Goal: Find specific page/section: Find specific page/section

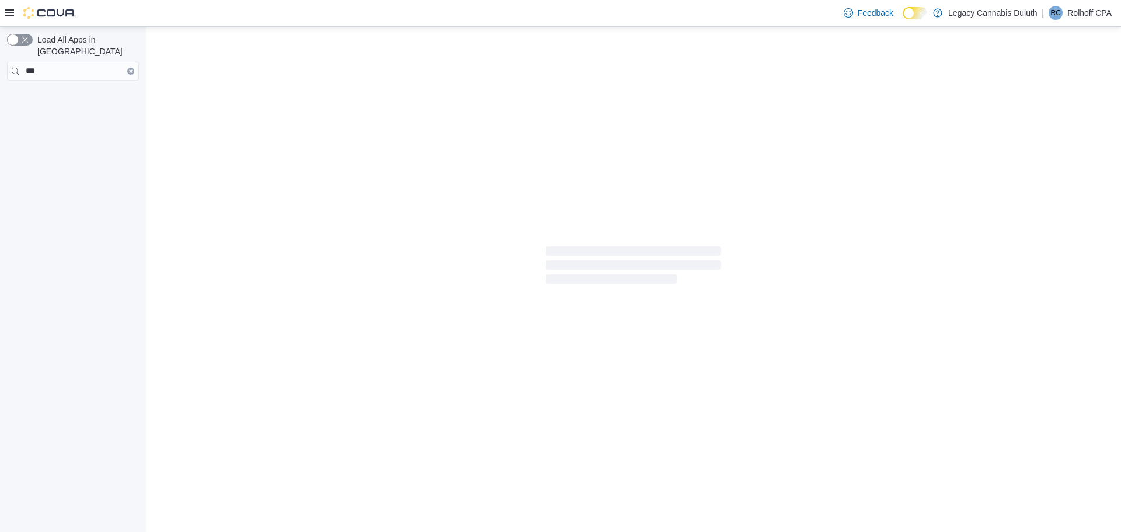
click at [128, 68] on button "Clear input" at bounding box center [130, 71] width 7 height 7
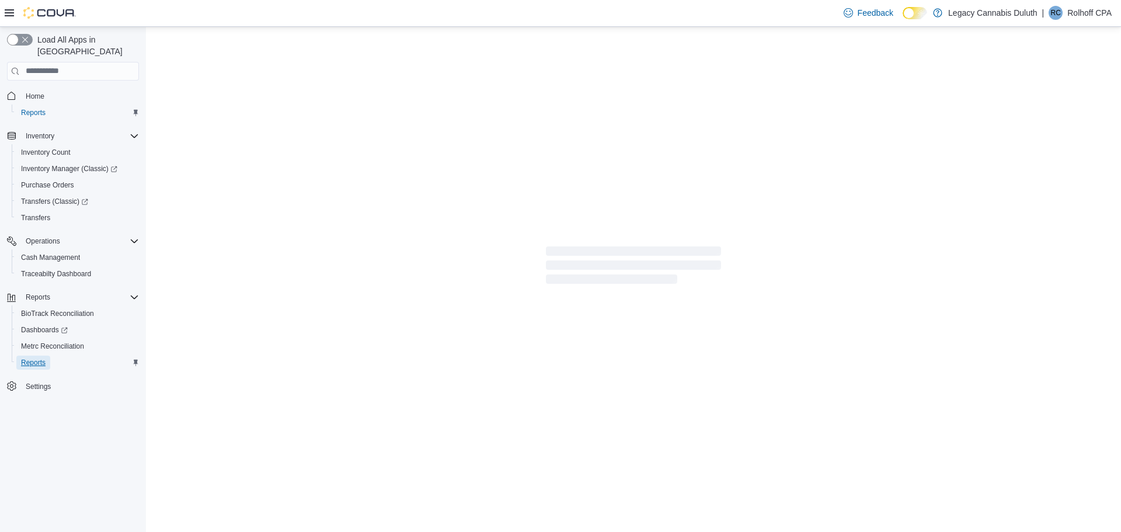
click at [41, 358] on span "Reports" at bounding box center [33, 362] width 25 height 9
click at [33, 358] on span "Reports" at bounding box center [33, 362] width 25 height 9
click at [34, 358] on span "Reports" at bounding box center [33, 362] width 25 height 9
click at [29, 358] on span "Reports" at bounding box center [33, 362] width 25 height 9
click at [35, 358] on span "Reports" at bounding box center [33, 362] width 25 height 9
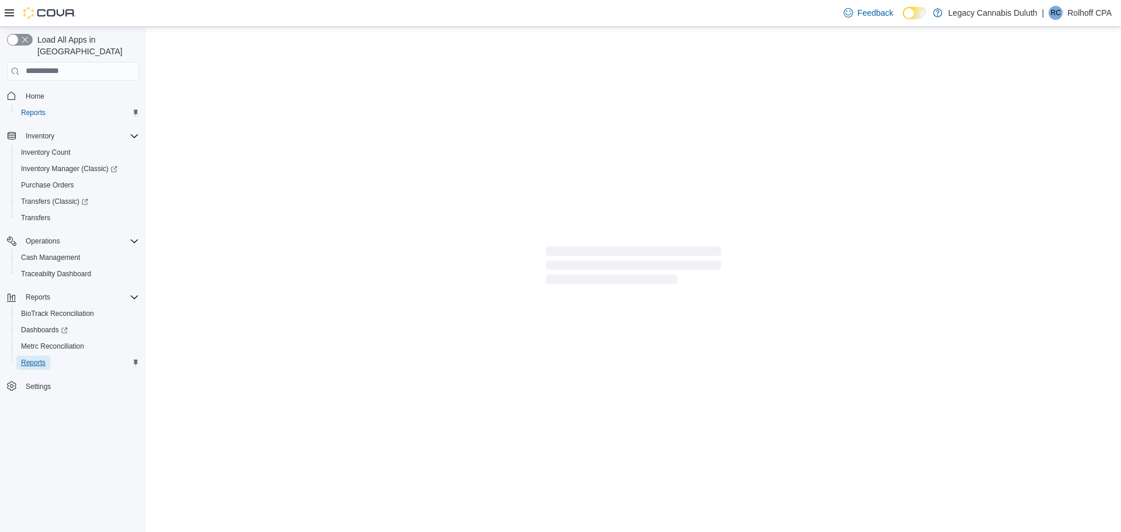
click at [33, 358] on span "Reports" at bounding box center [33, 362] width 25 height 9
click at [971, 3] on div "Feedback Dark Mode Legacy Cannabis Duluth | RC Rolhoff CPA" at bounding box center [975, 12] width 273 height 23
click at [1079, 12] on p "Rolhoff CPA" at bounding box center [1089, 13] width 44 height 14
click at [1041, 110] on span "Sign Out" at bounding box center [1036, 114] width 32 height 12
